Goal: Register for event/course: Register for event/course

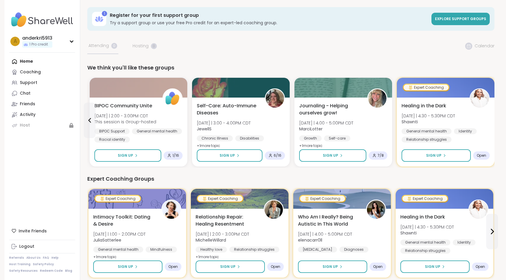
click at [471, 18] on span "Explore support groups" at bounding box center [460, 18] width 51 height 5
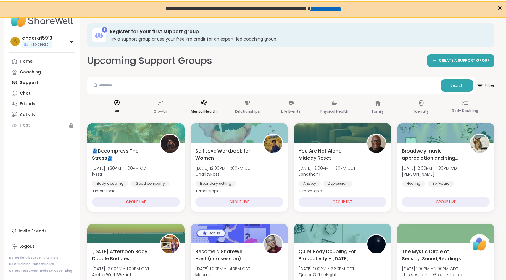
click at [203, 102] on icon at bounding box center [204, 103] width 7 height 7
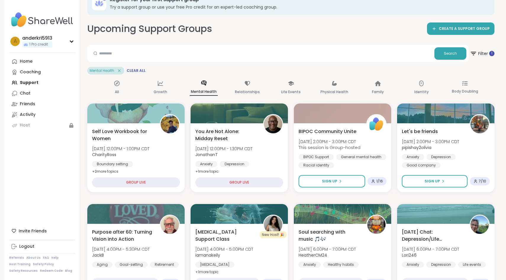
scroll to position [28, 0]
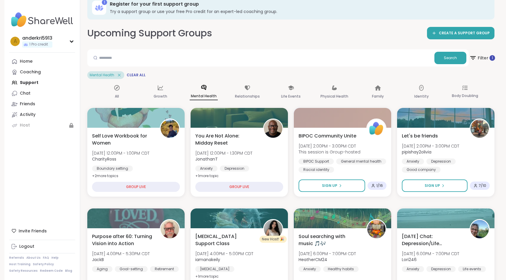
click at [475, 55] on icon at bounding box center [472, 57] width 7 height 7
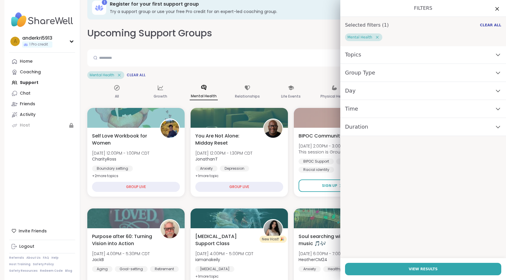
click at [439, 72] on div "Group Type" at bounding box center [423, 73] width 166 height 18
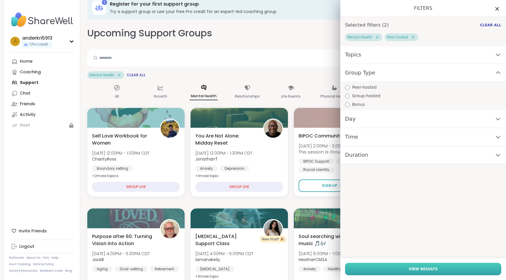
click at [408, 269] on button "View Results" at bounding box center [423, 269] width 156 height 12
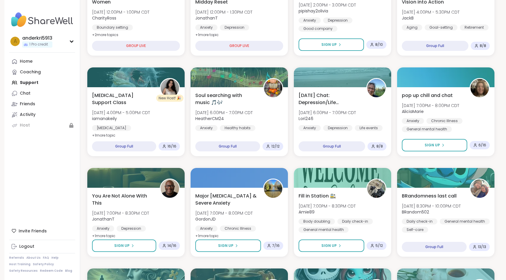
scroll to position [0, 0]
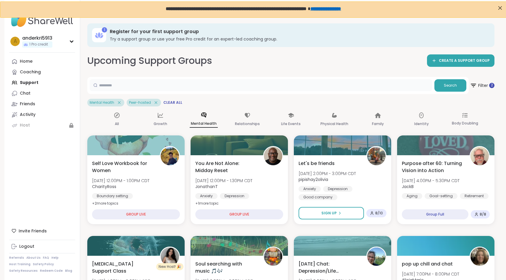
click at [203, 83] on input "text" at bounding box center [261, 85] width 342 height 12
type input "******"
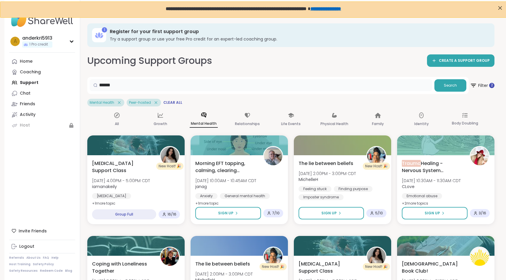
drag, startPoint x: 199, startPoint y: 85, endPoint x: 66, endPoint y: 85, distance: 132.5
click at [118, 103] on icon at bounding box center [119, 102] width 5 height 5
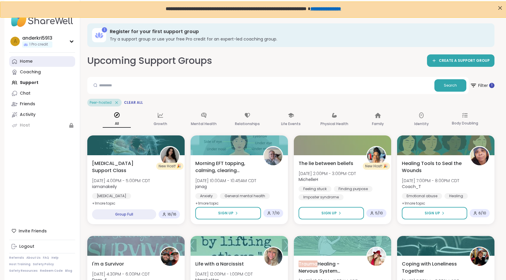
click at [28, 61] on div "Home" at bounding box center [26, 62] width 13 height 6
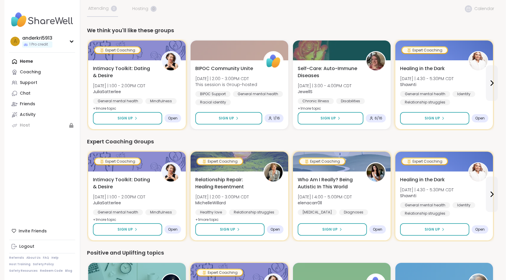
scroll to position [0, 0]
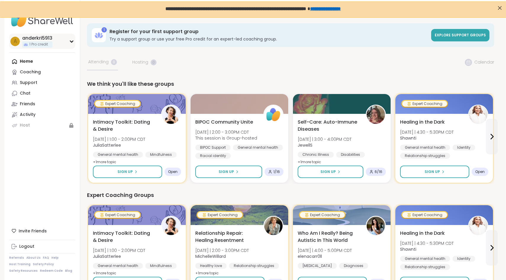
click at [73, 42] on icon at bounding box center [71, 41] width 5 height 3
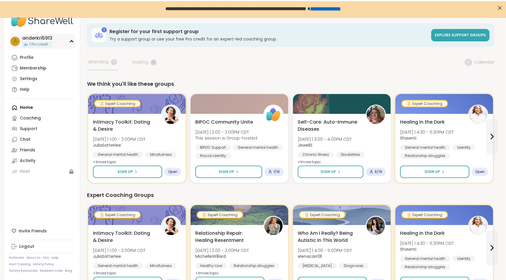
click at [73, 42] on icon at bounding box center [71, 41] width 3 height 1
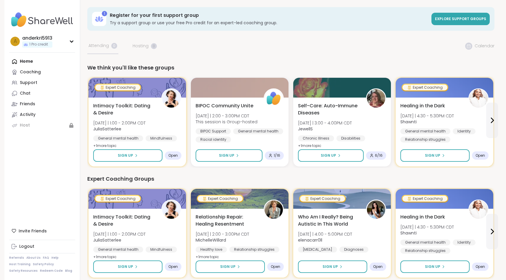
scroll to position [0, 0]
click at [458, 21] on span "Explore support groups" at bounding box center [460, 18] width 51 height 5
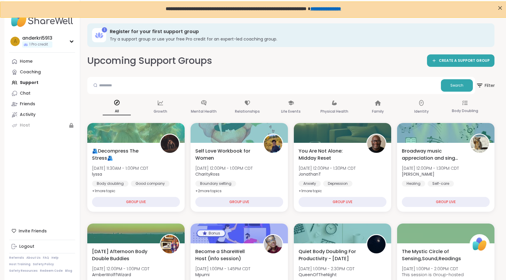
click at [488, 87] on span "Filter" at bounding box center [485, 85] width 19 height 15
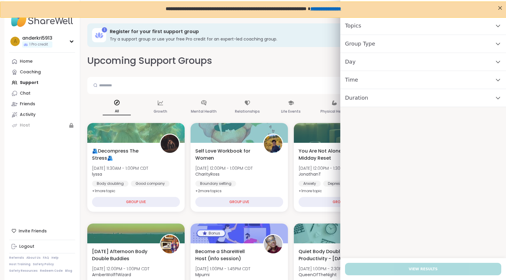
click at [408, 48] on div "Group Type" at bounding box center [423, 44] width 166 height 18
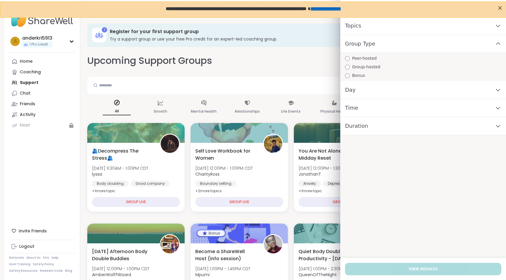
click at [372, 58] on span "Peer-hosted" at bounding box center [364, 58] width 25 height 6
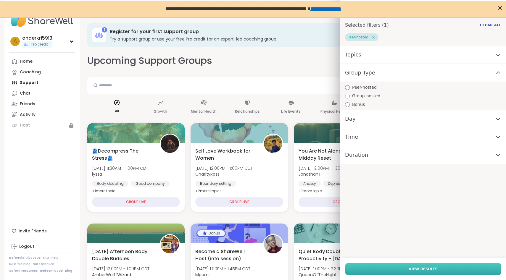
click at [388, 271] on button "View Results" at bounding box center [423, 269] width 156 height 12
